Goal: Task Accomplishment & Management: Manage account settings

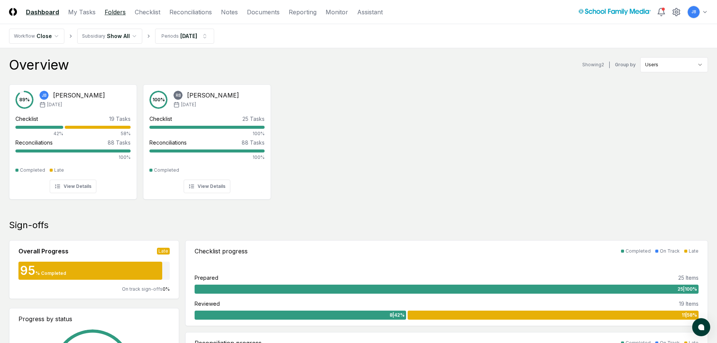
click at [113, 15] on link "Folders" at bounding box center [115, 12] width 21 height 9
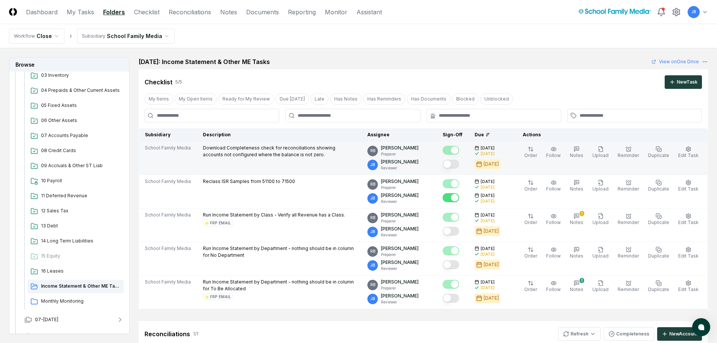
click at [453, 164] on button "Mark complete" at bounding box center [451, 164] width 17 height 9
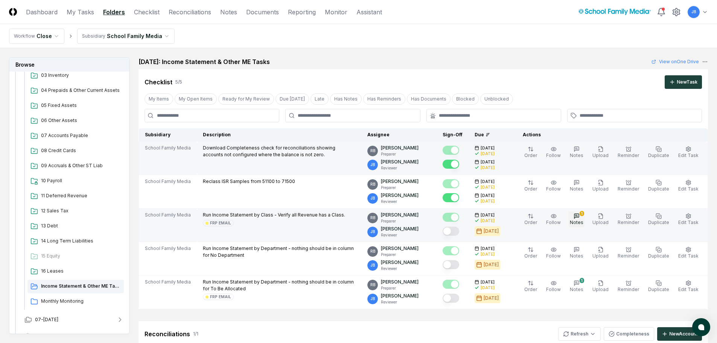
click at [582, 221] on span "Notes" at bounding box center [577, 222] width 14 height 6
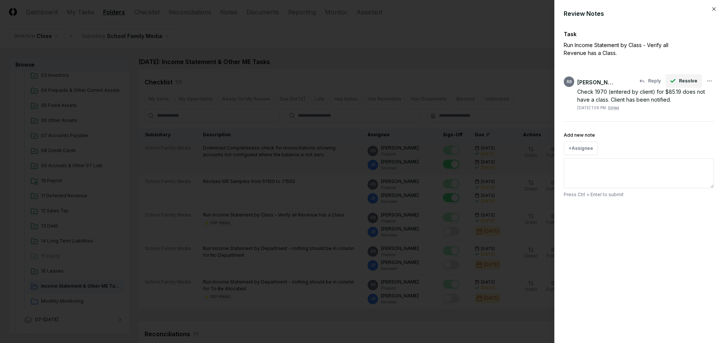
click at [682, 82] on span "Resolve" at bounding box center [688, 81] width 18 height 7
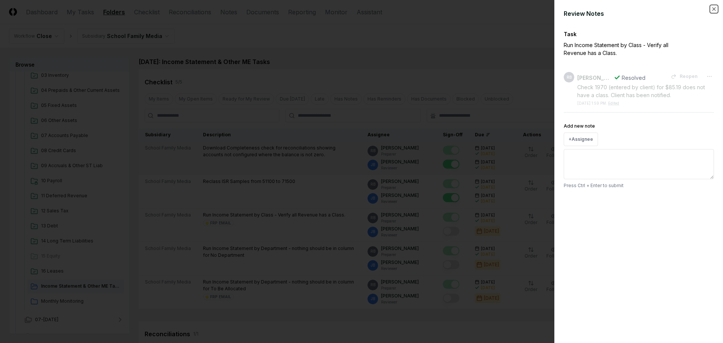
click at [714, 7] on icon "button" at bounding box center [714, 9] width 6 height 6
